Goal: Browse casually: Explore the website without a specific task or goal

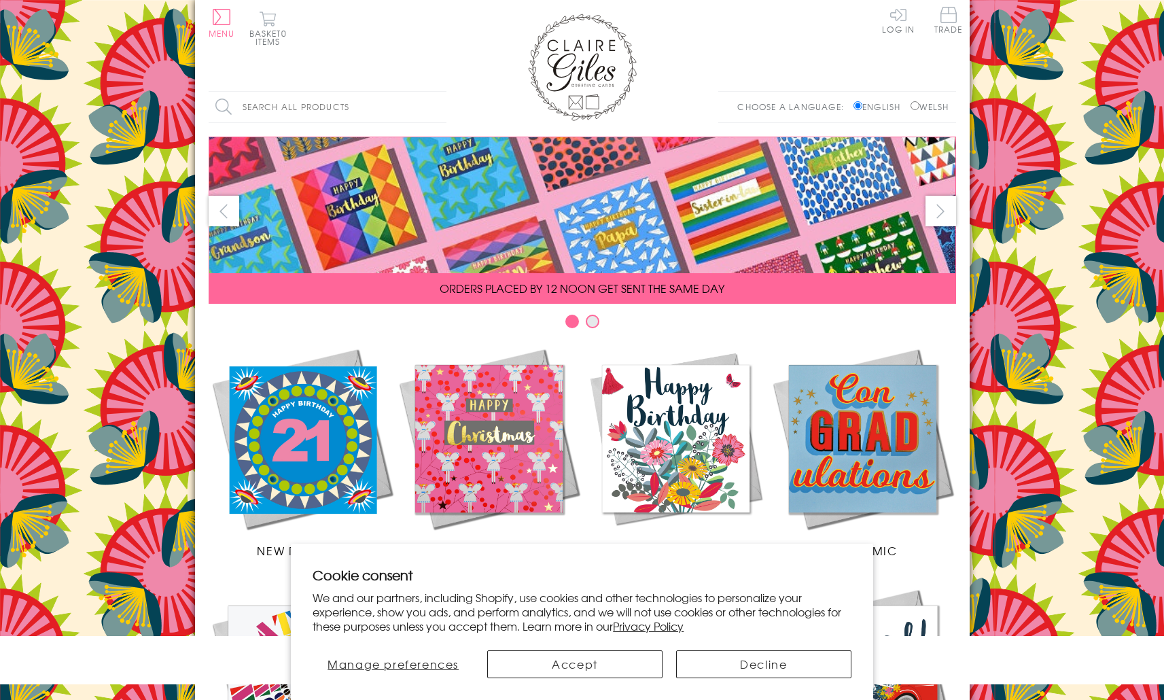
scroll to position [473, 0]
